Goal: Transaction & Acquisition: Purchase product/service

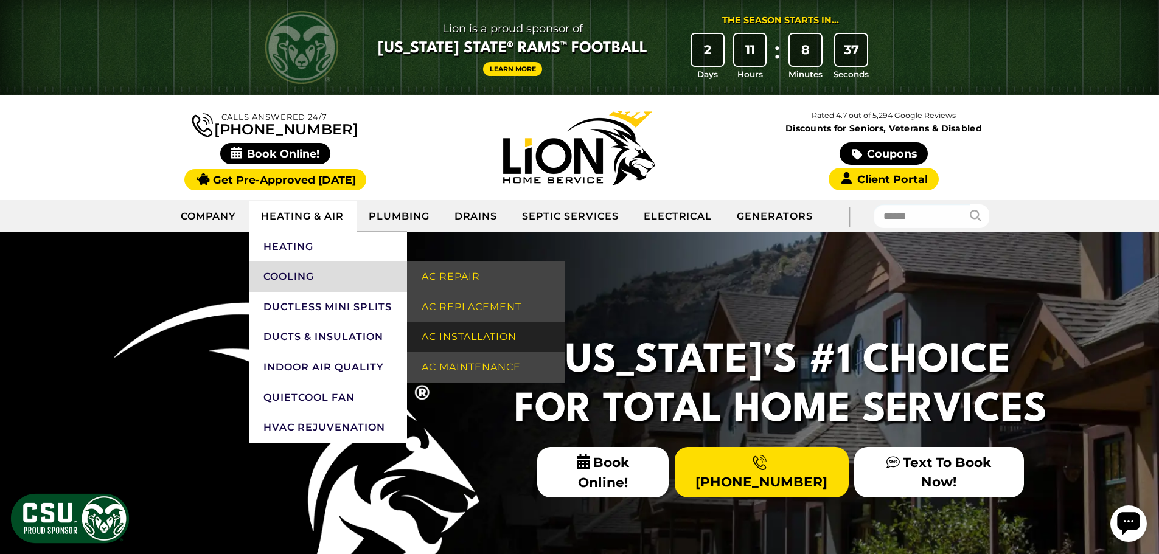
click at [471, 343] on link "AC Installation" at bounding box center [486, 337] width 158 height 30
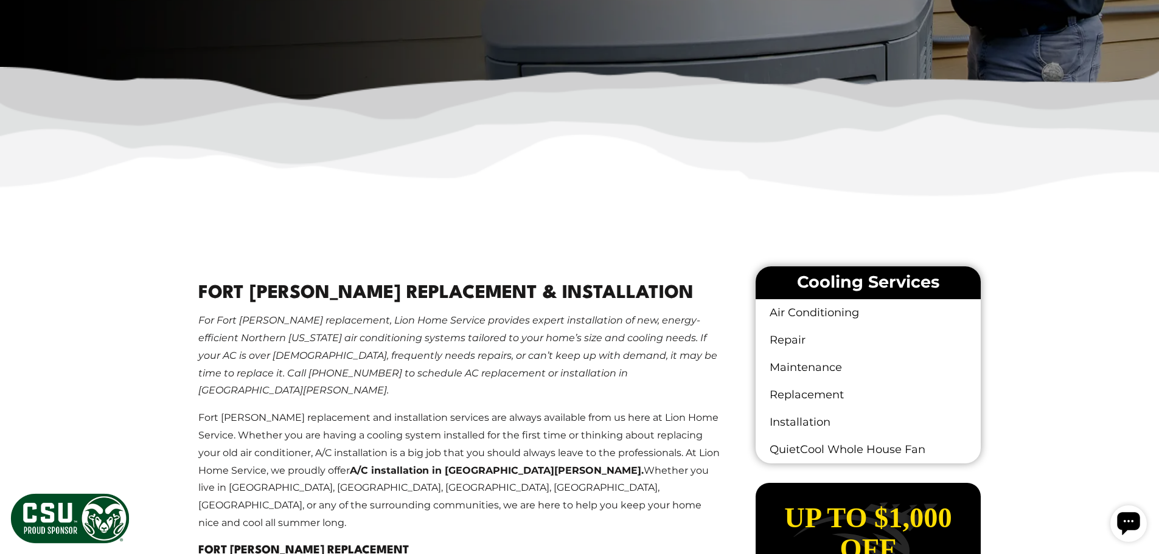
scroll to position [669, 0]
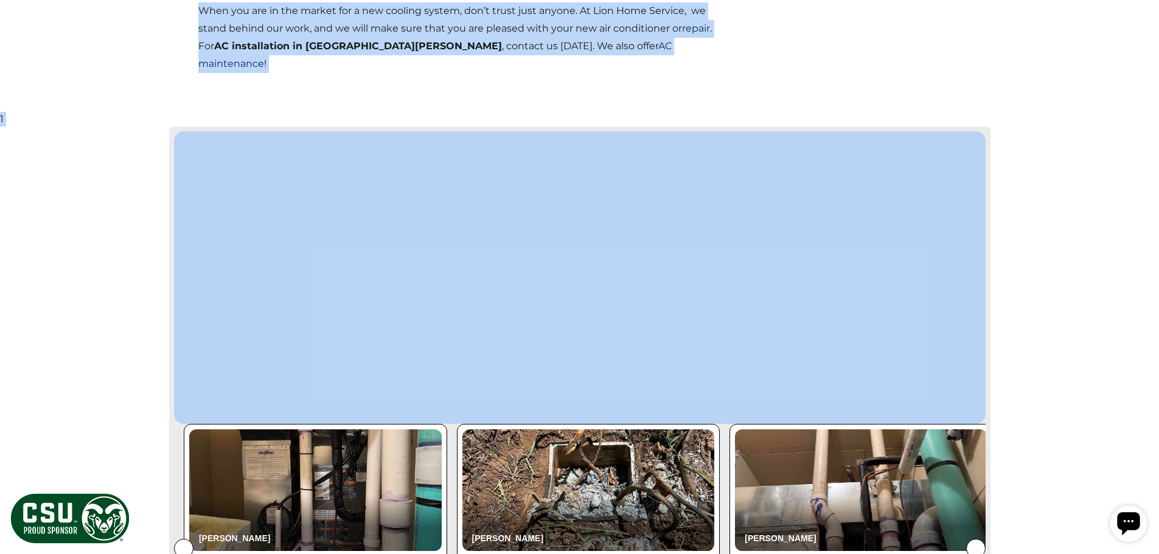
drag, startPoint x: 186, startPoint y: 161, endPoint x: 371, endPoint y: 414, distance: 313.5
click at [371, 414] on body "Lion is a proud sponsor of [US_STATE] State® Rams™ Football Learn More The Seas…" at bounding box center [579, 109] width 1159 height 3437
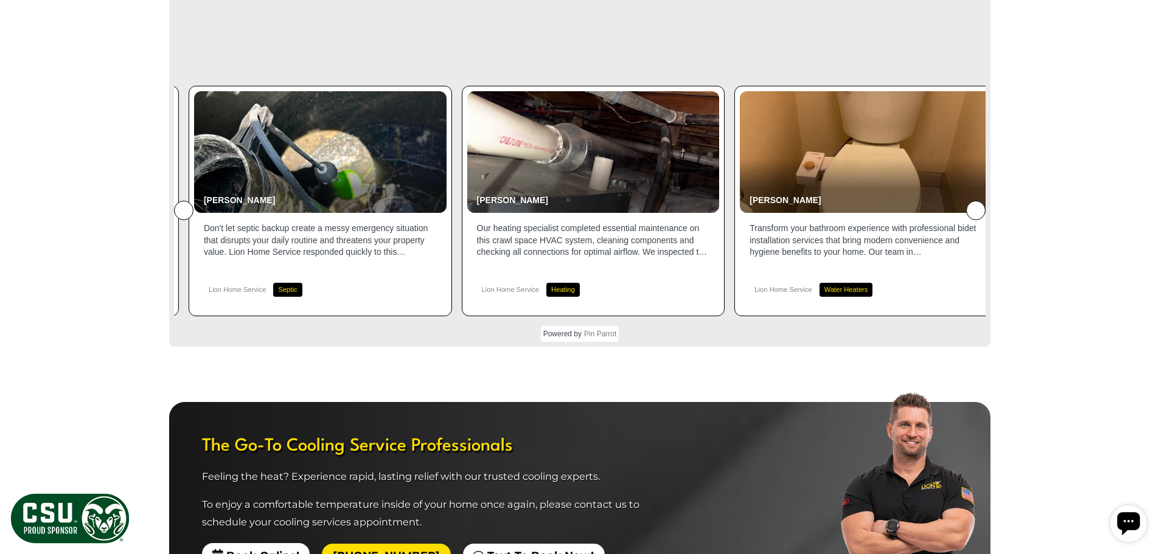
click at [134, 275] on body "Lion is a proud sponsor of [US_STATE] State® Rams™ Football Learn More The Seas…" at bounding box center [579, 194] width 1159 height 4282
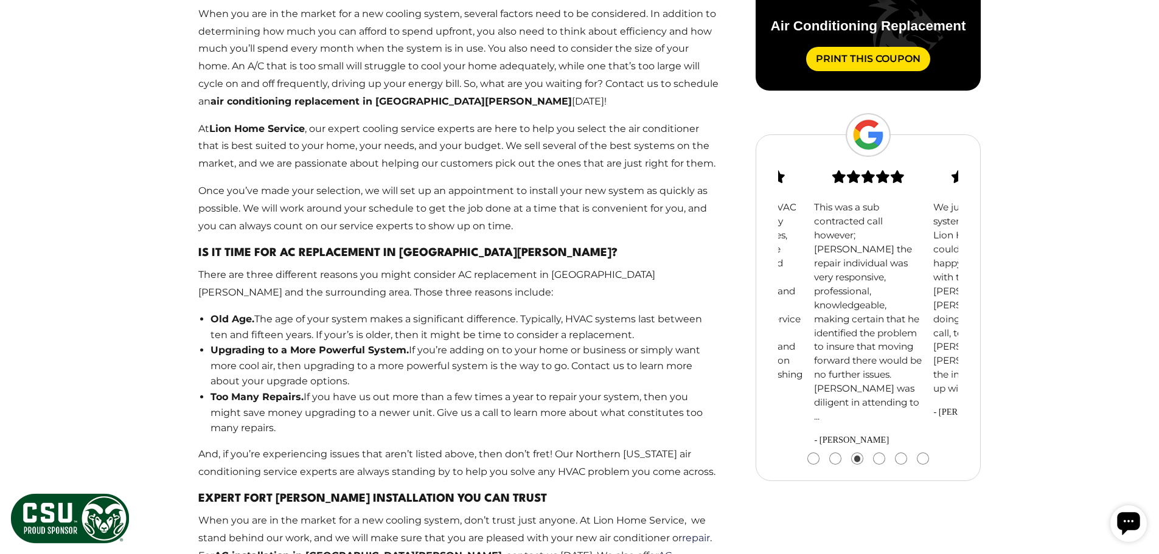
scroll to position [1095, 0]
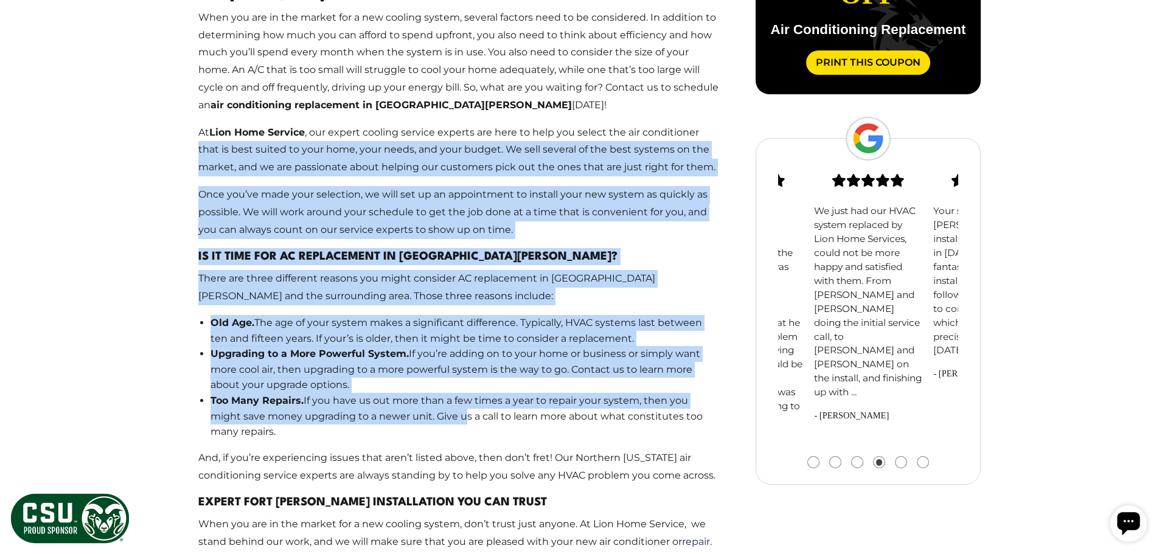
drag, startPoint x: 428, startPoint y: 380, endPoint x: 194, endPoint y: 110, distance: 357.6
click at [194, 110] on main "Fort [PERSON_NAME] Replacement & Installation For [GEOGRAPHIC_DATA][PERSON_NAME…" at bounding box center [460, 161] width 562 height 910
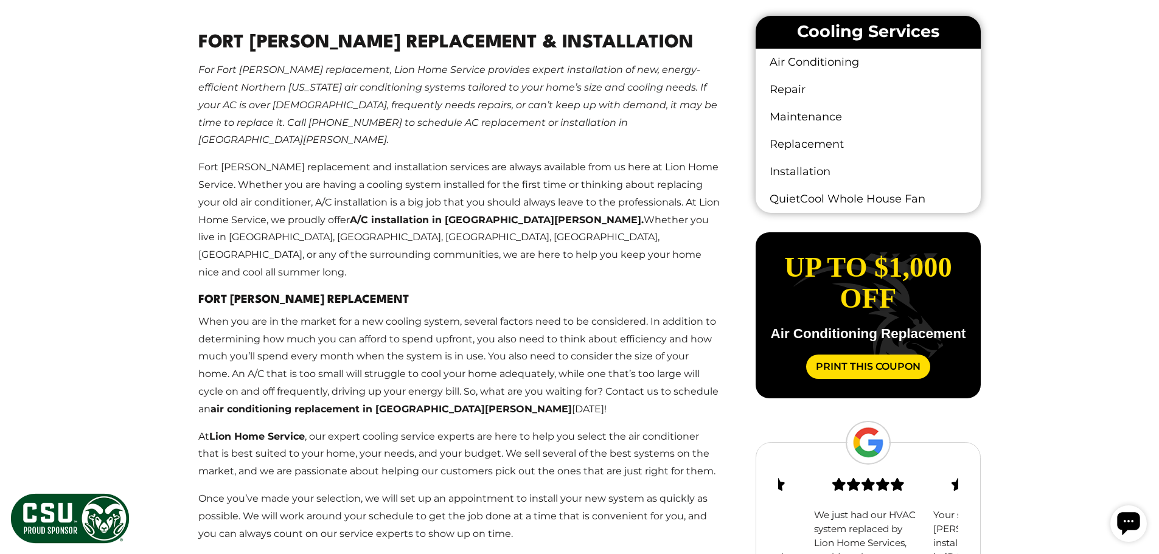
click at [380, 235] on p "Fort [PERSON_NAME] replacement and installation services are always available f…" at bounding box center [459, 220] width 523 height 123
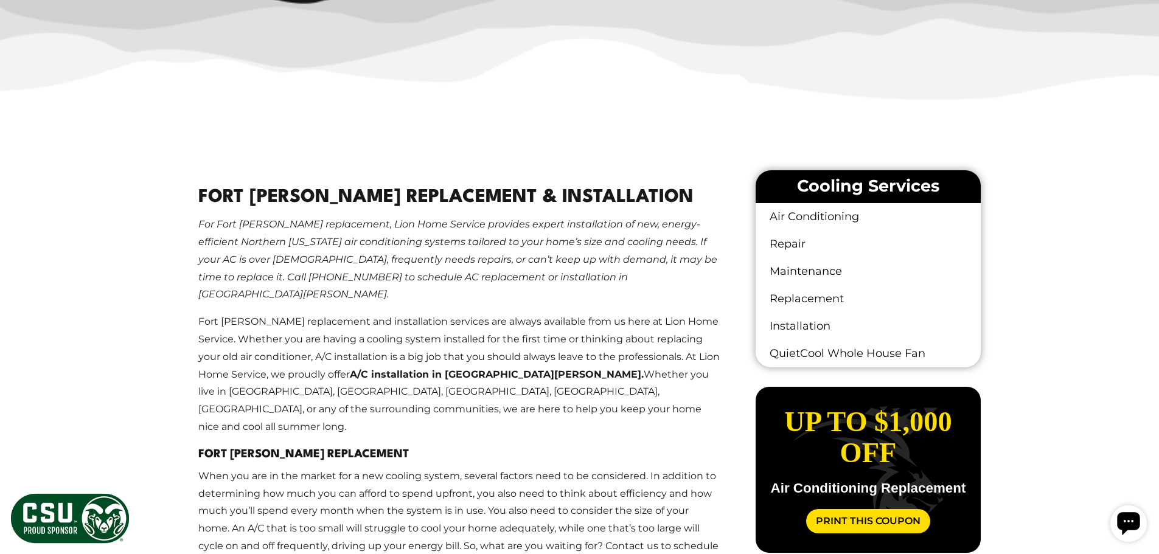
scroll to position [608, 0]
